Goal: Information Seeking & Learning: Learn about a topic

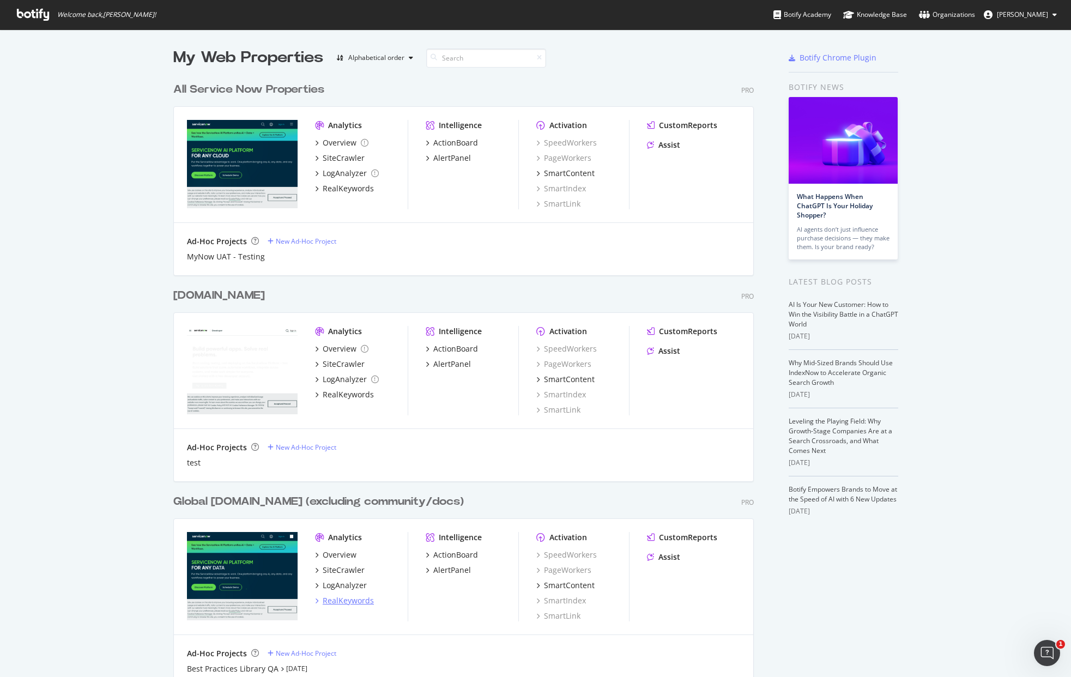
click at [353, 601] on div "RealKeywords" at bounding box center [348, 600] width 51 height 11
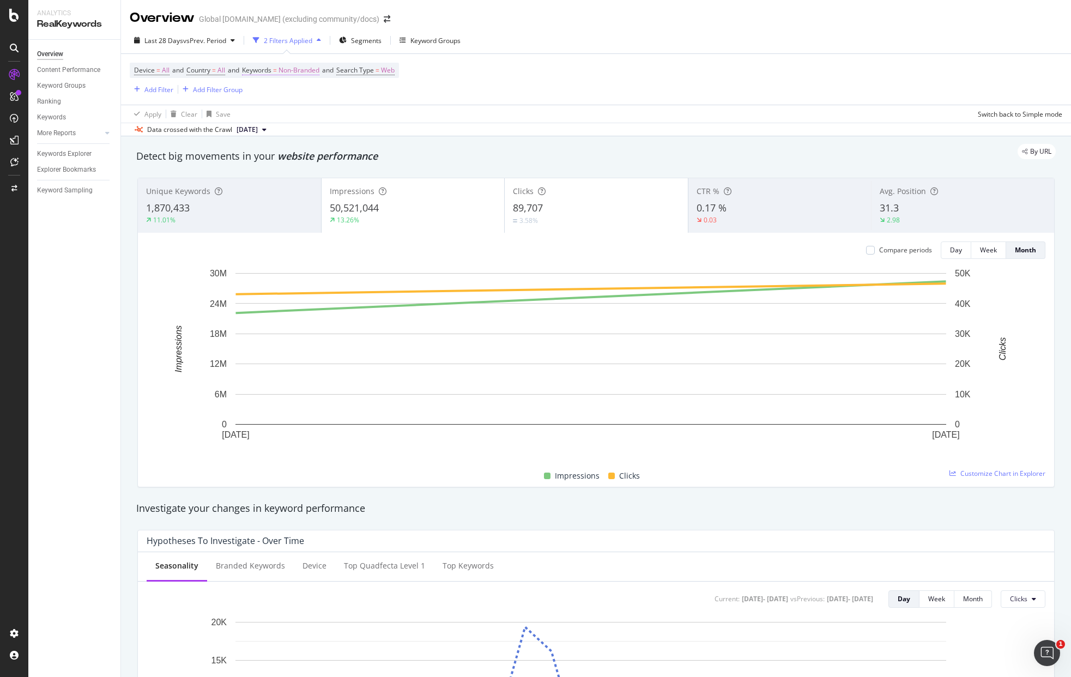
click at [271, 67] on span "Keywords" at bounding box center [256, 69] width 29 height 9
drag, startPoint x: 291, startPoint y: 96, endPoint x: 459, endPoint y: 252, distance: 229.5
click at [292, 96] on span "Non-Branded" at bounding box center [280, 95] width 45 height 9
click at [305, 162] on span "Non-Branded & Anonymized queries" at bounding box center [323, 165] width 111 height 10
click at [371, 122] on div "Apply" at bounding box center [378, 118] width 17 height 9
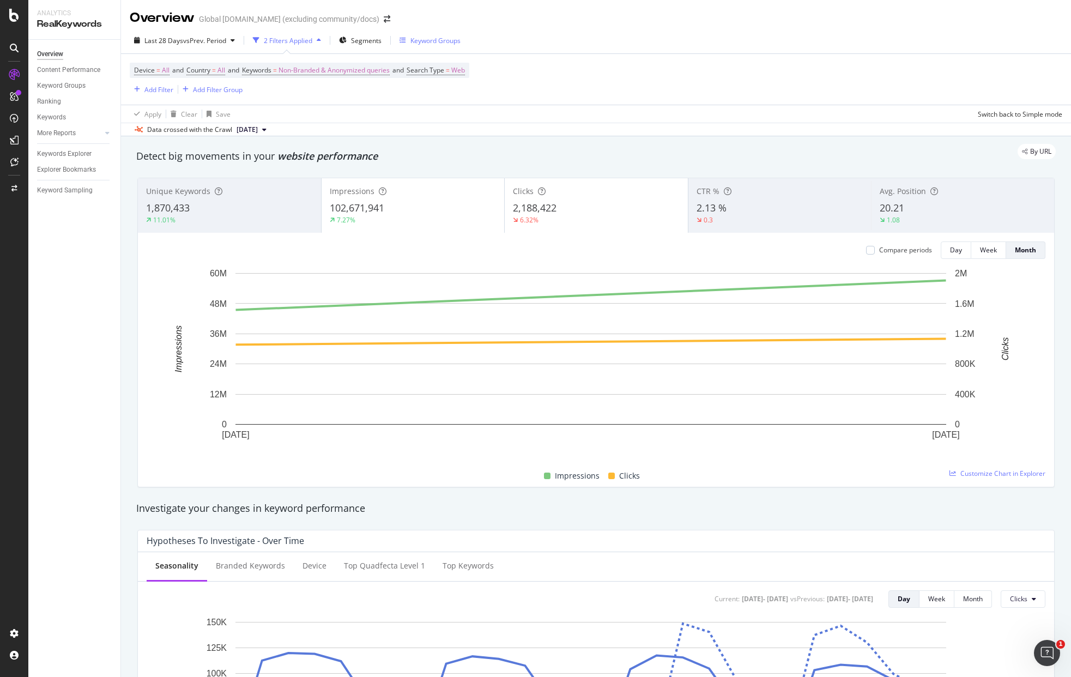
click at [425, 47] on div "Keyword Groups" at bounding box center [430, 40] width 61 height 16
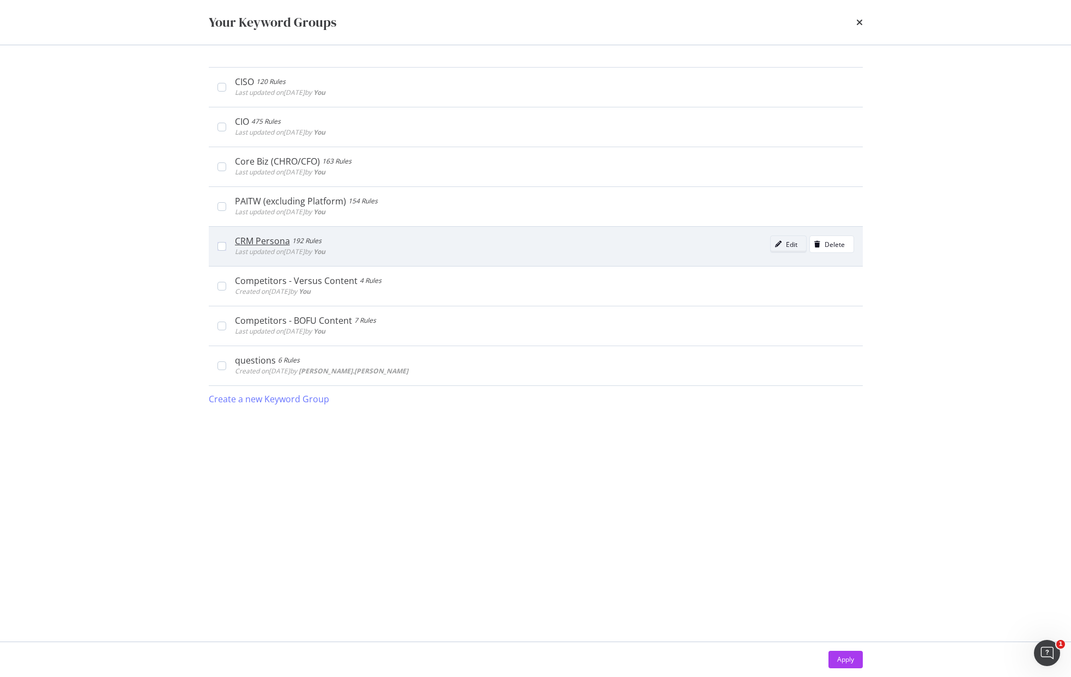
click at [783, 250] on div "Edit" at bounding box center [784, 244] width 27 height 15
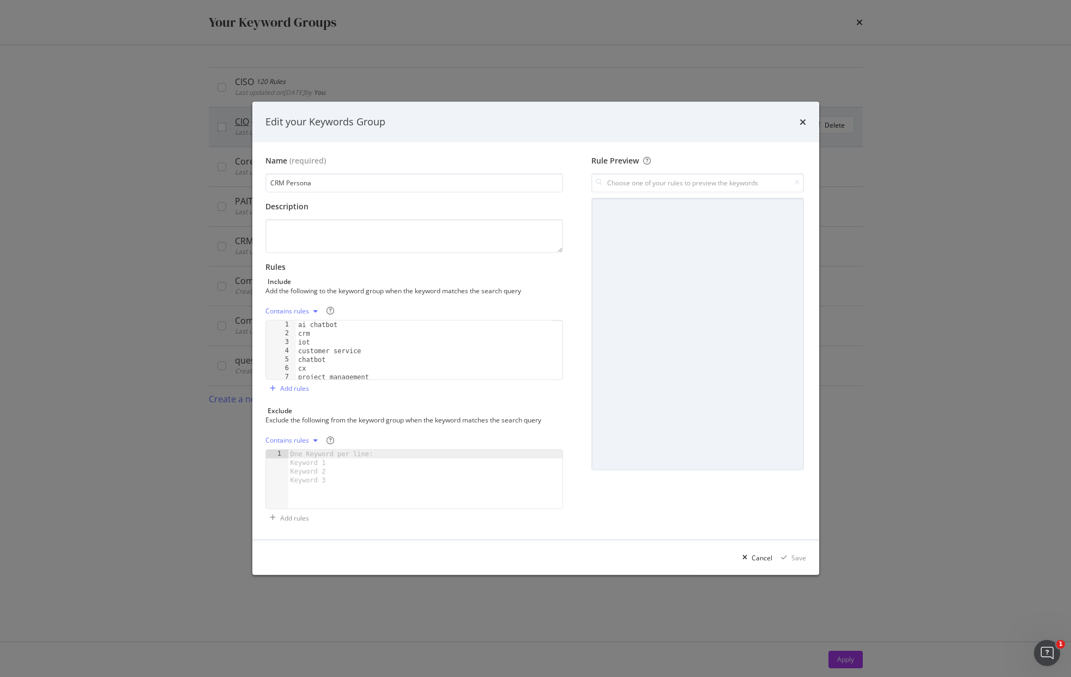
drag, startPoint x: 800, startPoint y: 120, endPoint x: 804, endPoint y: 114, distance: 7.4
click at [800, 119] on icon "times" at bounding box center [803, 122] width 7 height 9
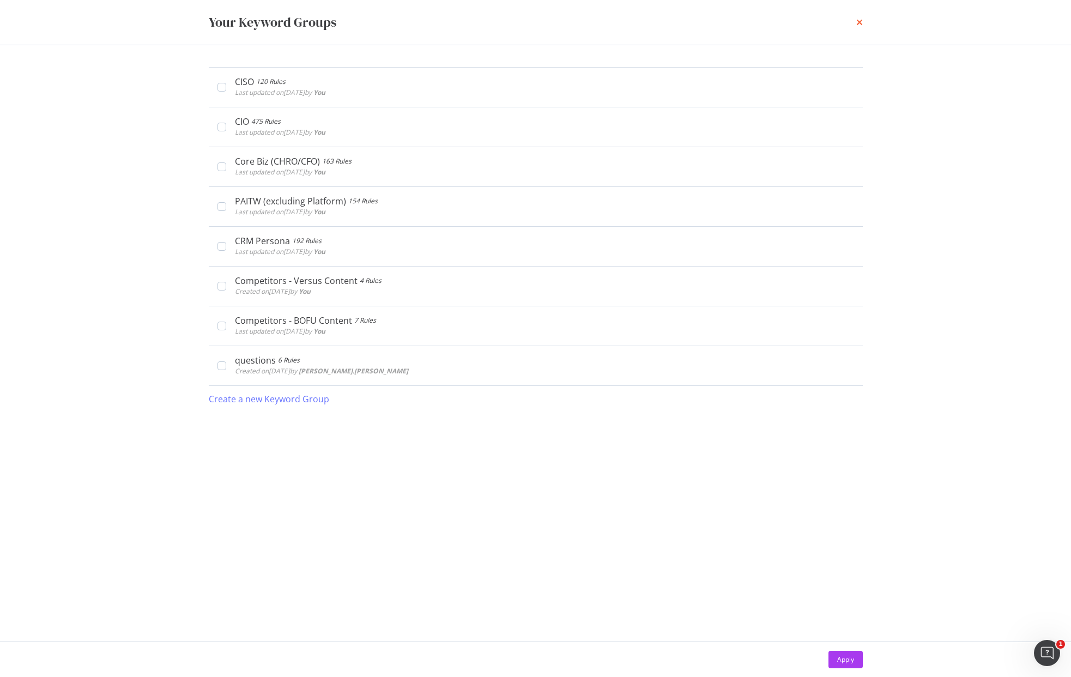
click at [860, 22] on icon "times" at bounding box center [859, 22] width 7 height 9
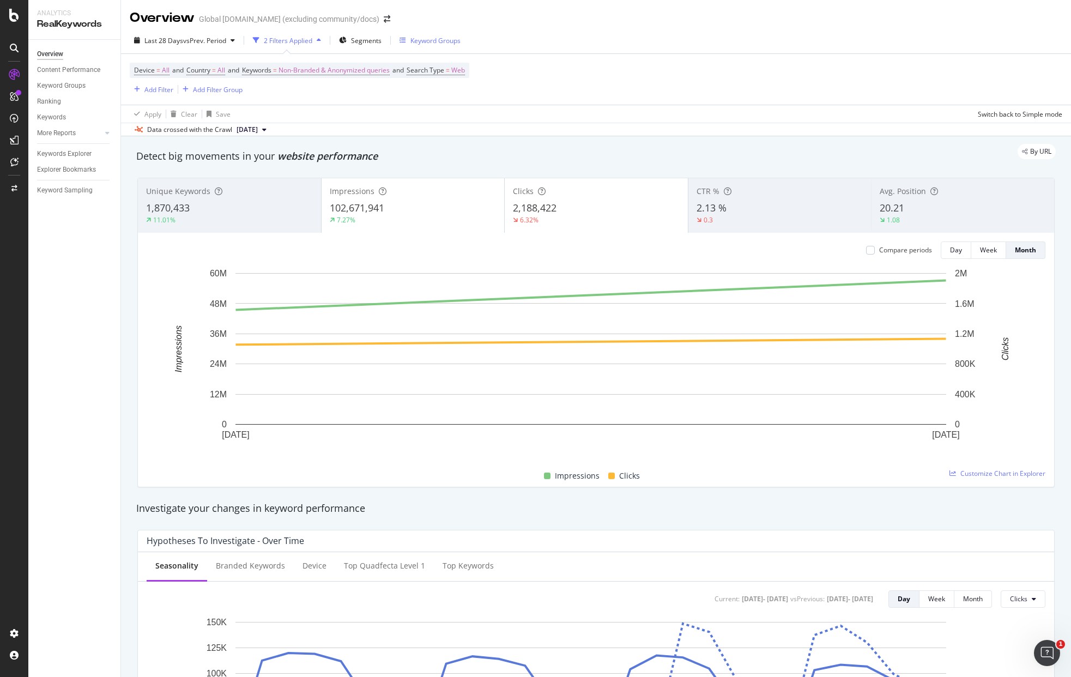
click at [438, 38] on div "Keyword Groups" at bounding box center [436, 40] width 50 height 9
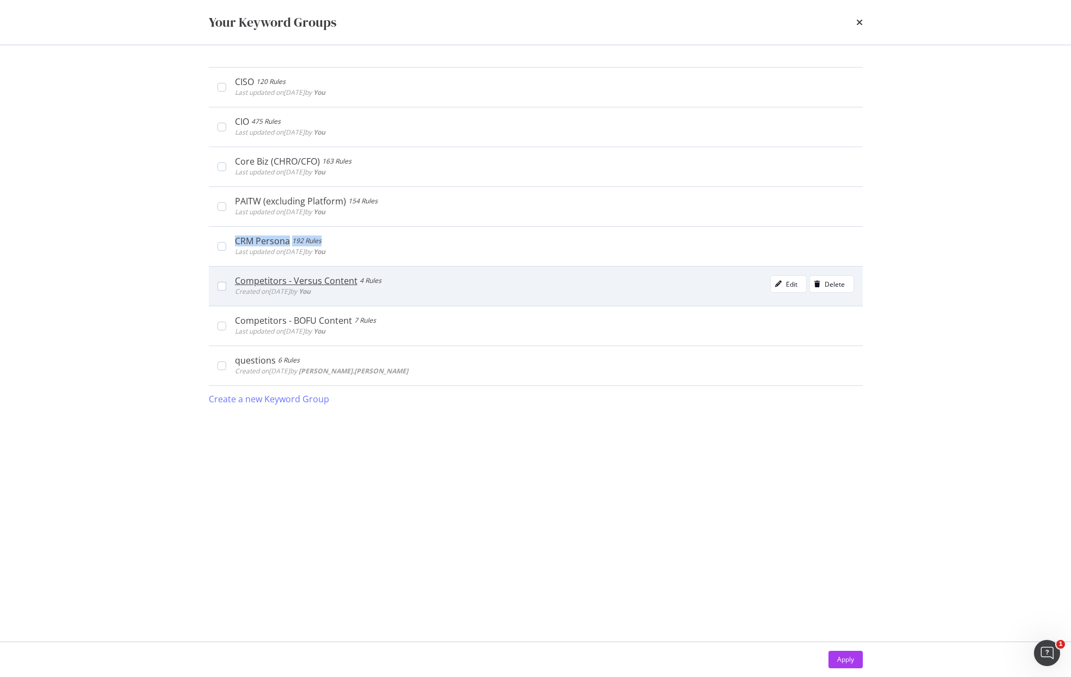
drag, startPoint x: 225, startPoint y: 249, endPoint x: 697, endPoint y: 270, distance: 472.1
click at [223, 248] on div "CRM Persona 192 Rules Last updated on [DATE] by You Edit Delete" at bounding box center [536, 246] width 654 height 40
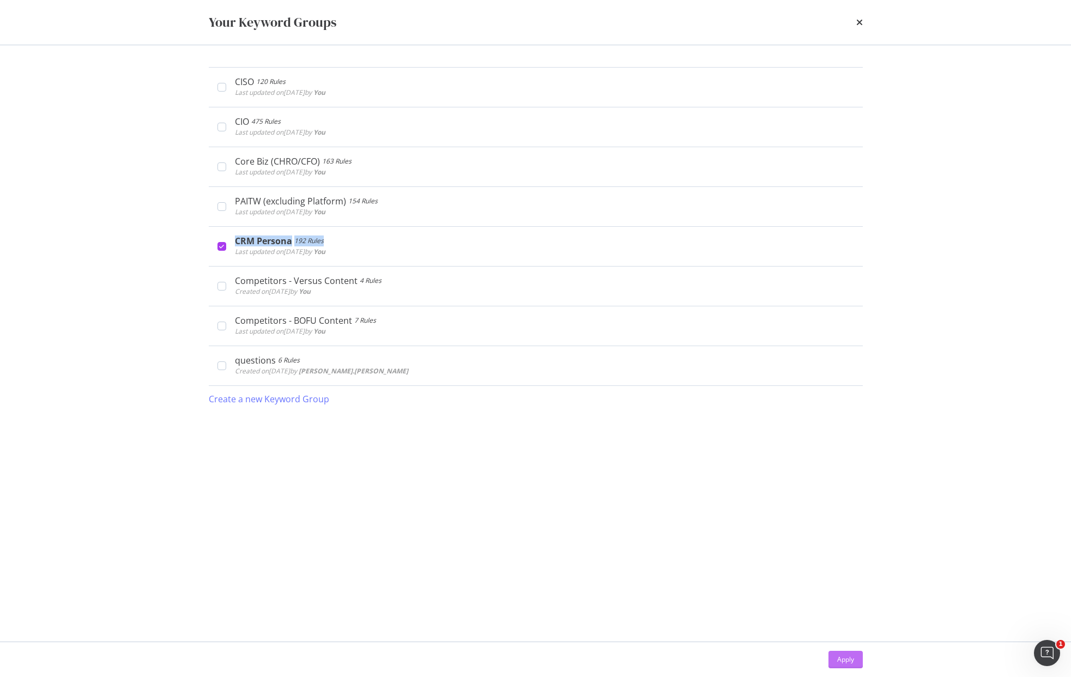
click at [850, 651] on button "Apply" at bounding box center [846, 659] width 34 height 17
